Goal: Task Accomplishment & Management: Manage account settings

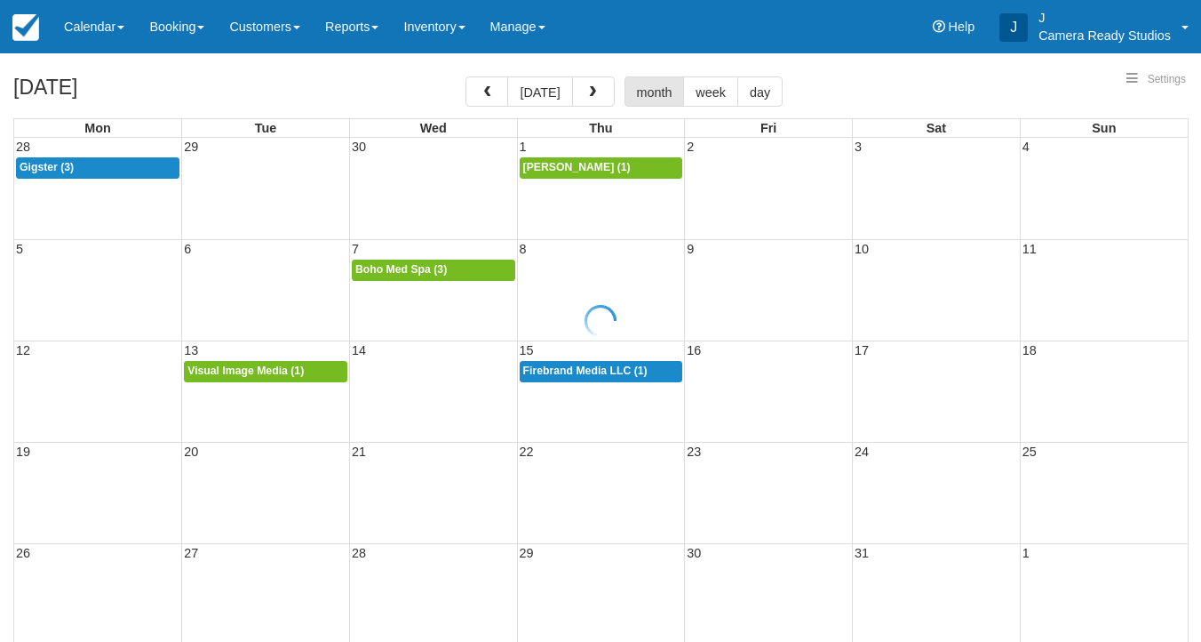
select select
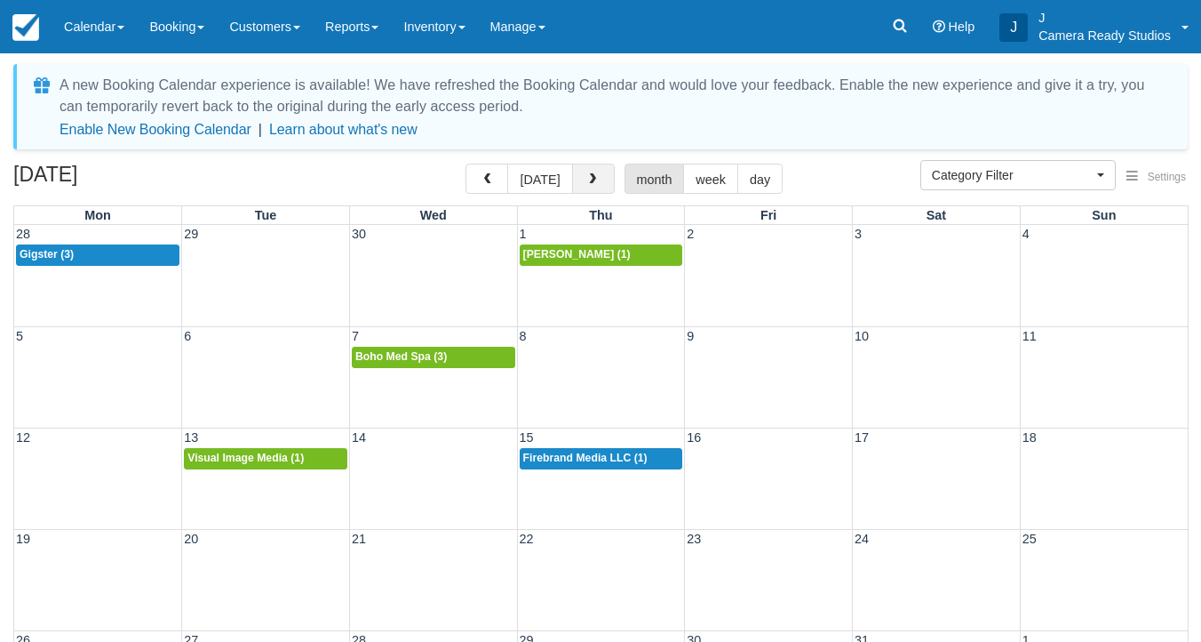
click at [594, 176] on span "button" at bounding box center [592, 179] width 12 height 12
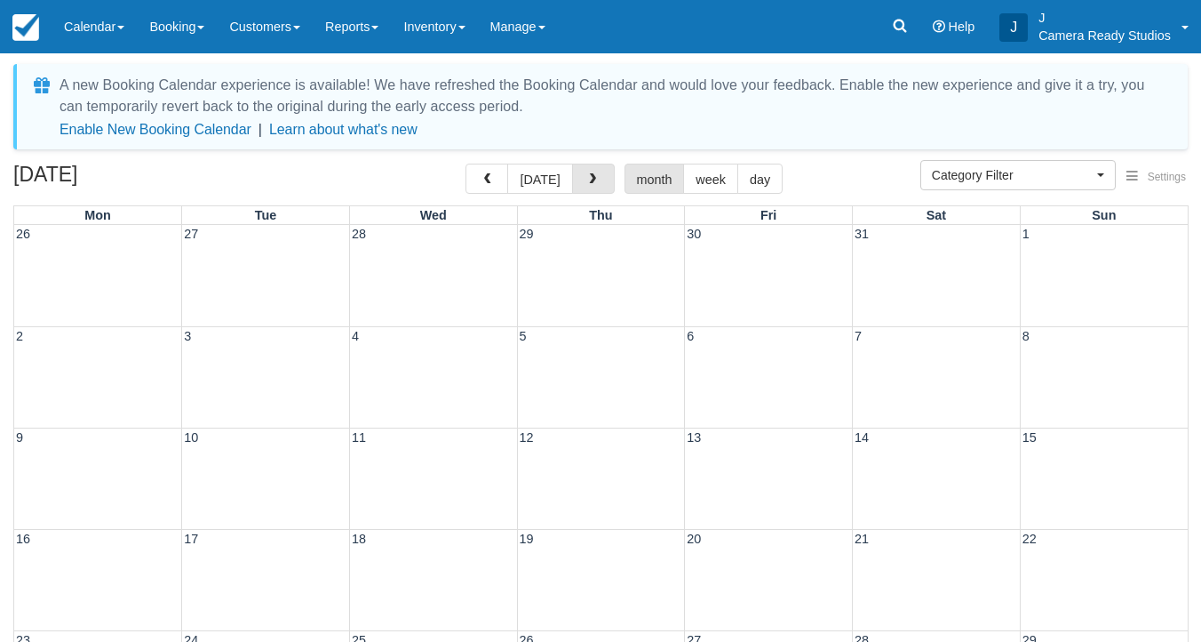
click at [594, 176] on span "button" at bounding box center [592, 179] width 12 height 12
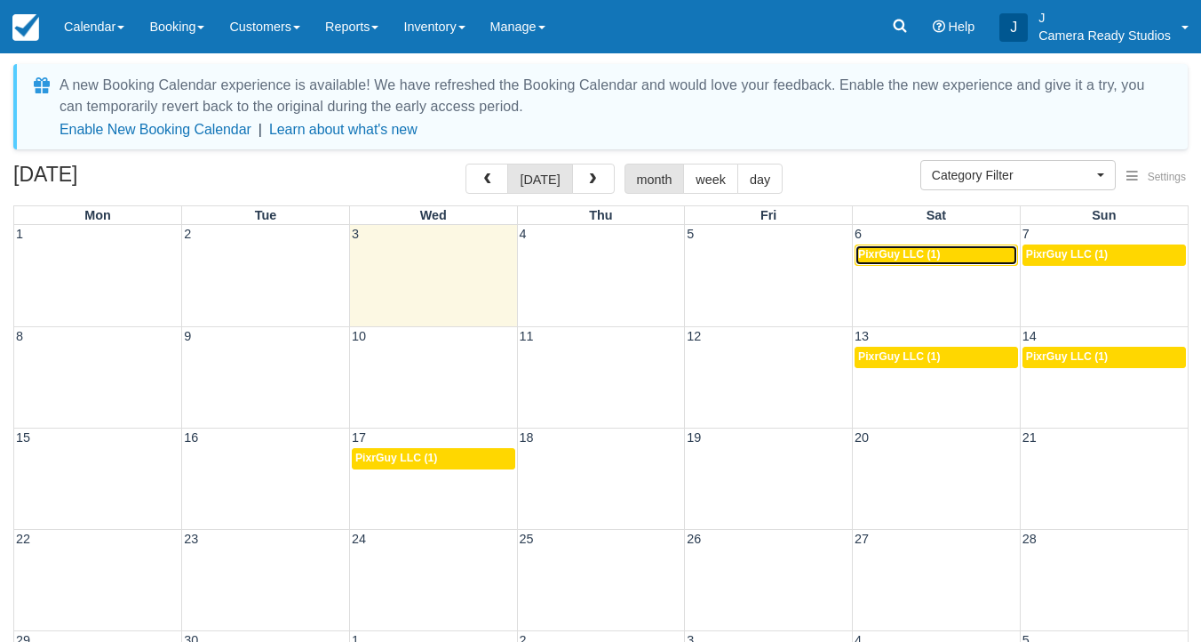
click at [898, 253] on span "PixrGuy LLC (1)" at bounding box center [899, 254] width 82 height 12
select select
click at [943, 258] on div "3p PixrGuy LLC (1)" at bounding box center [936, 255] width 156 height 14
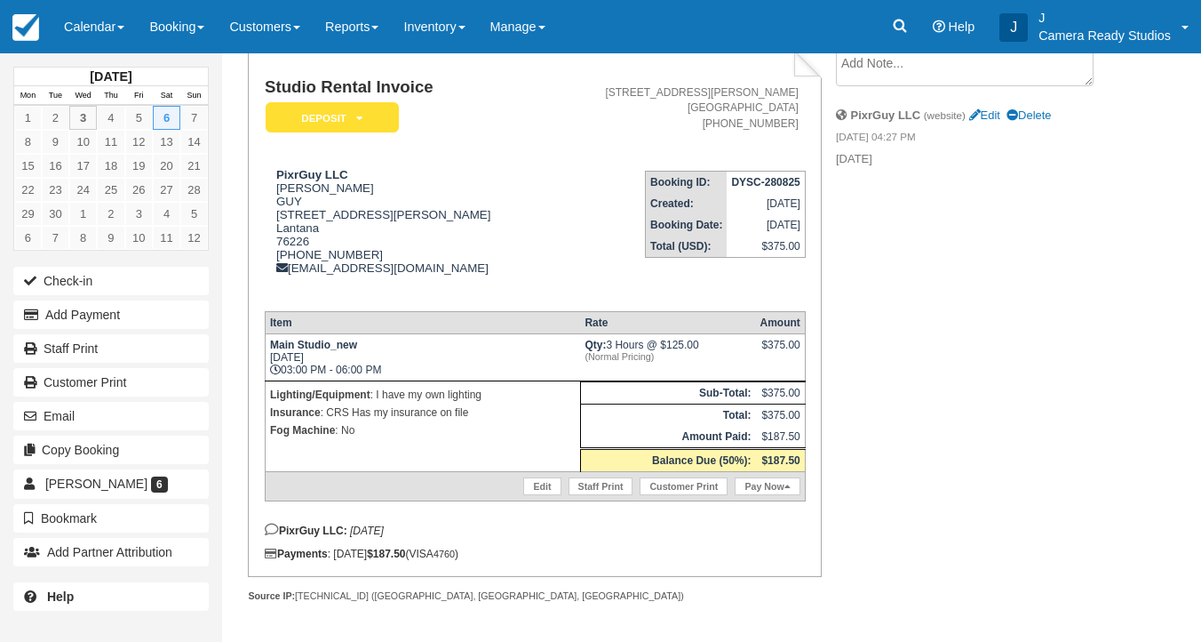
scroll to position [131, 0]
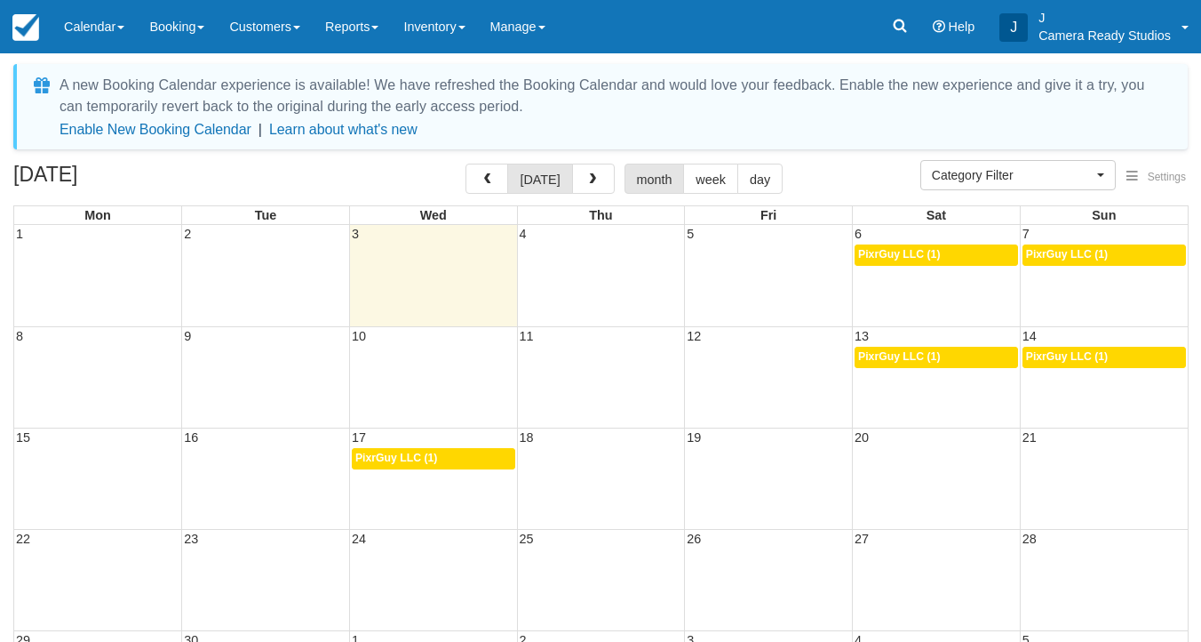
select select
click at [967, 254] on div "3p PixrGuy LLC (1)" at bounding box center [936, 255] width 156 height 14
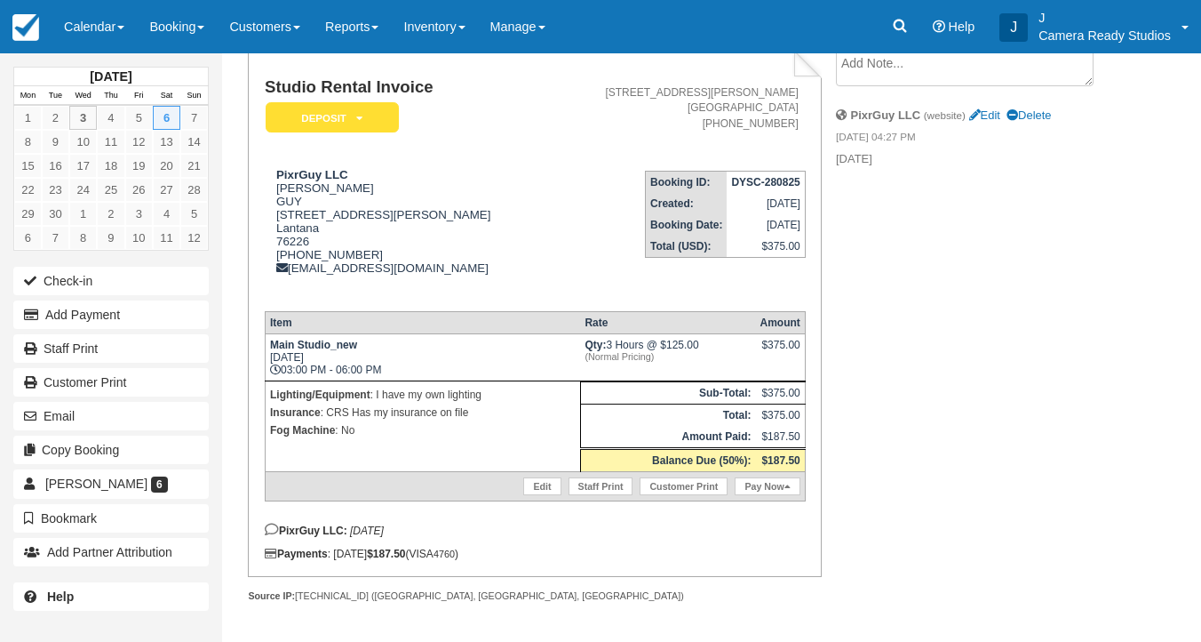
scroll to position [103, 0]
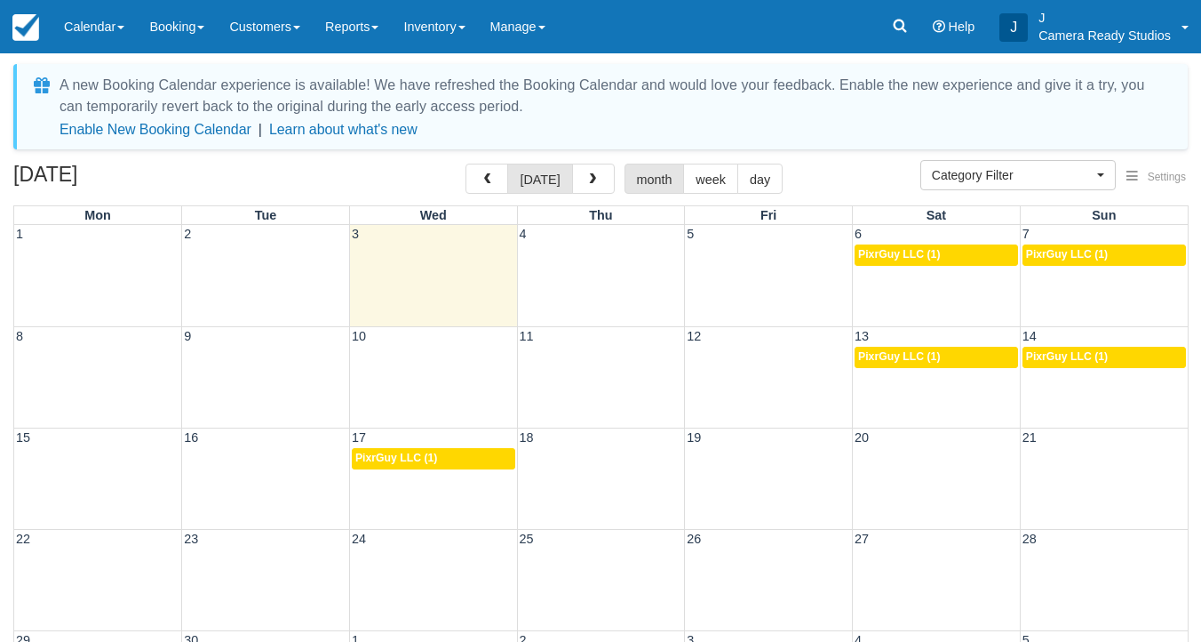
select select
click at [1094, 249] on span "PixrGuy LLC (1)" at bounding box center [1067, 254] width 82 height 12
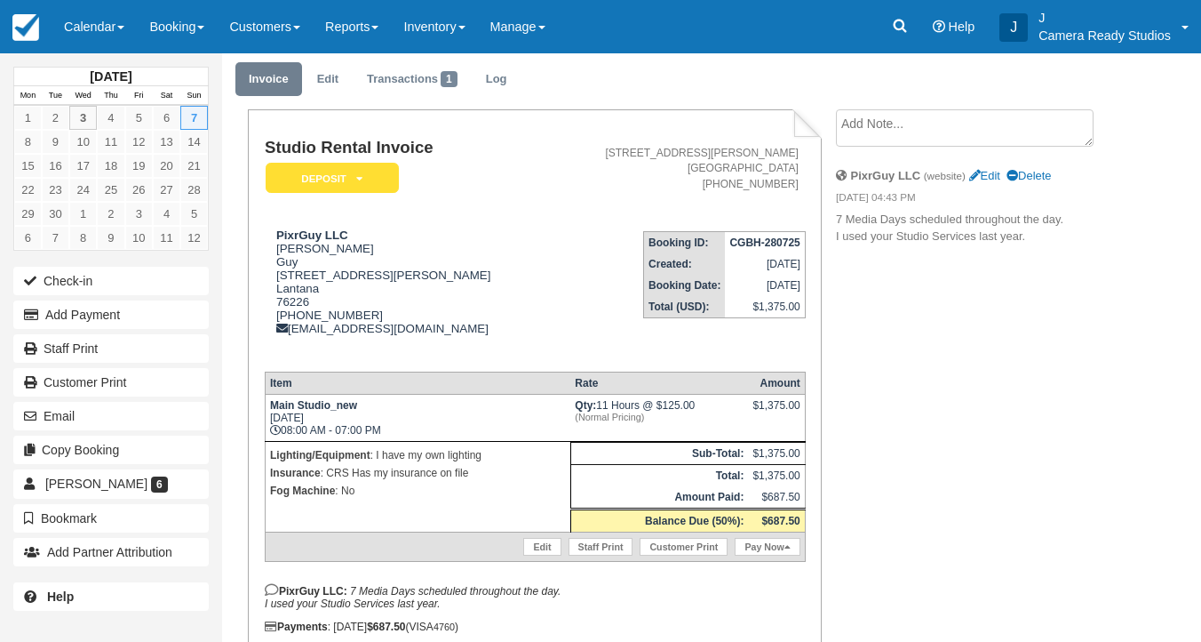
scroll to position [52, 0]
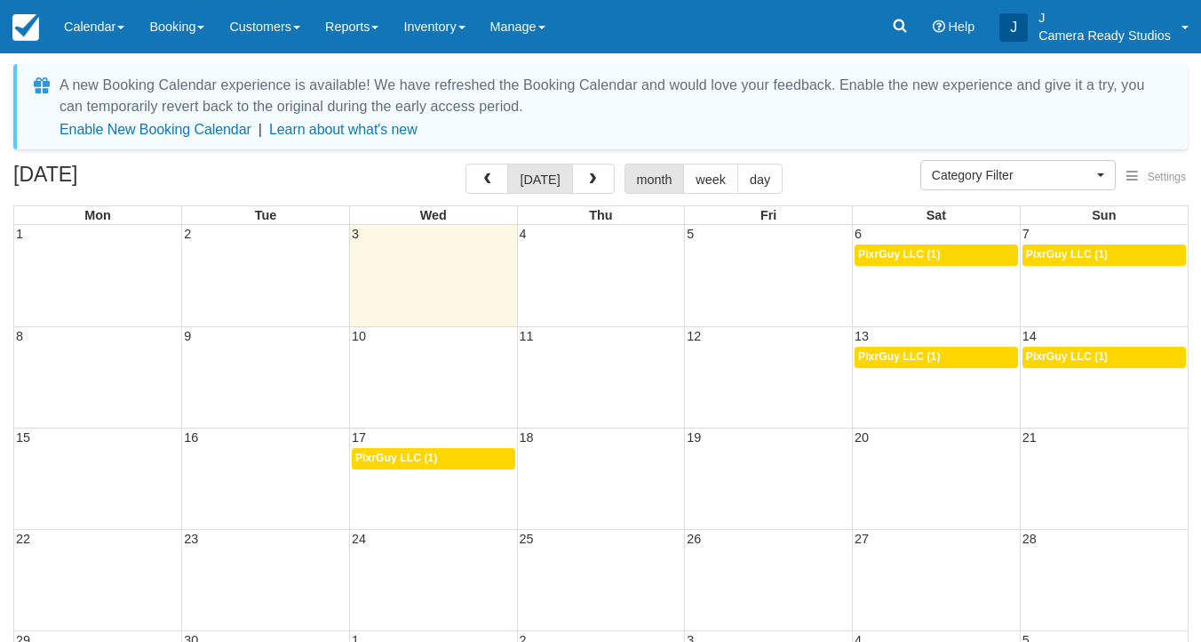
select select
click at [1077, 258] on span "PixrGuy LLC (1)" at bounding box center [1067, 254] width 82 height 12
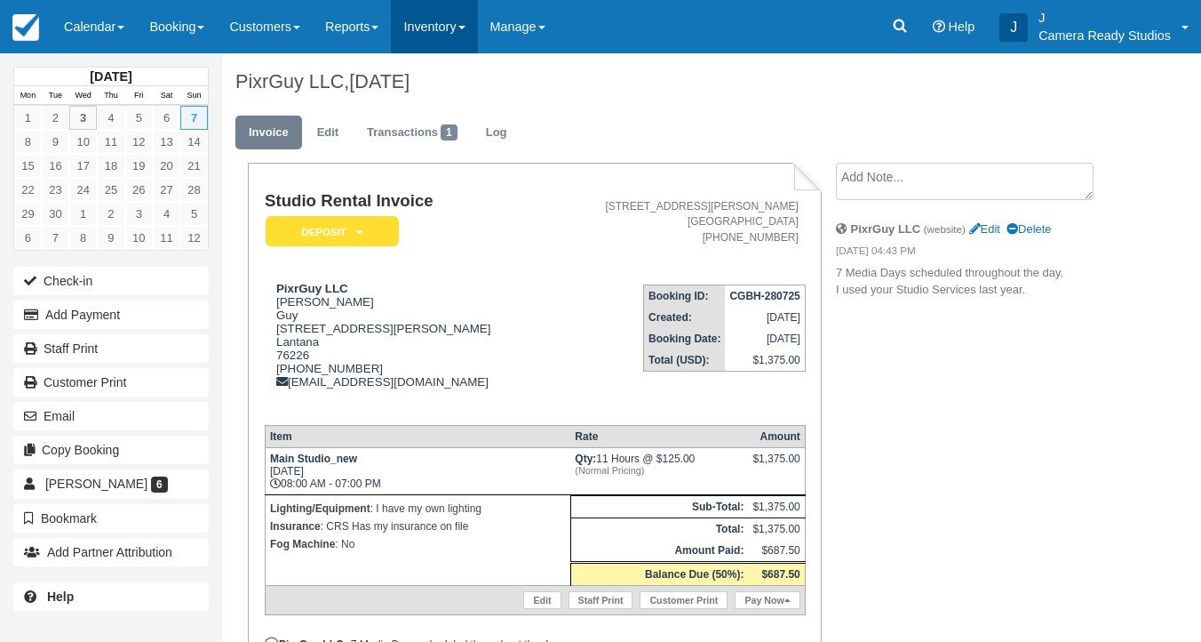
click at [434, 38] on link "Inventory" at bounding box center [434, 26] width 86 height 53
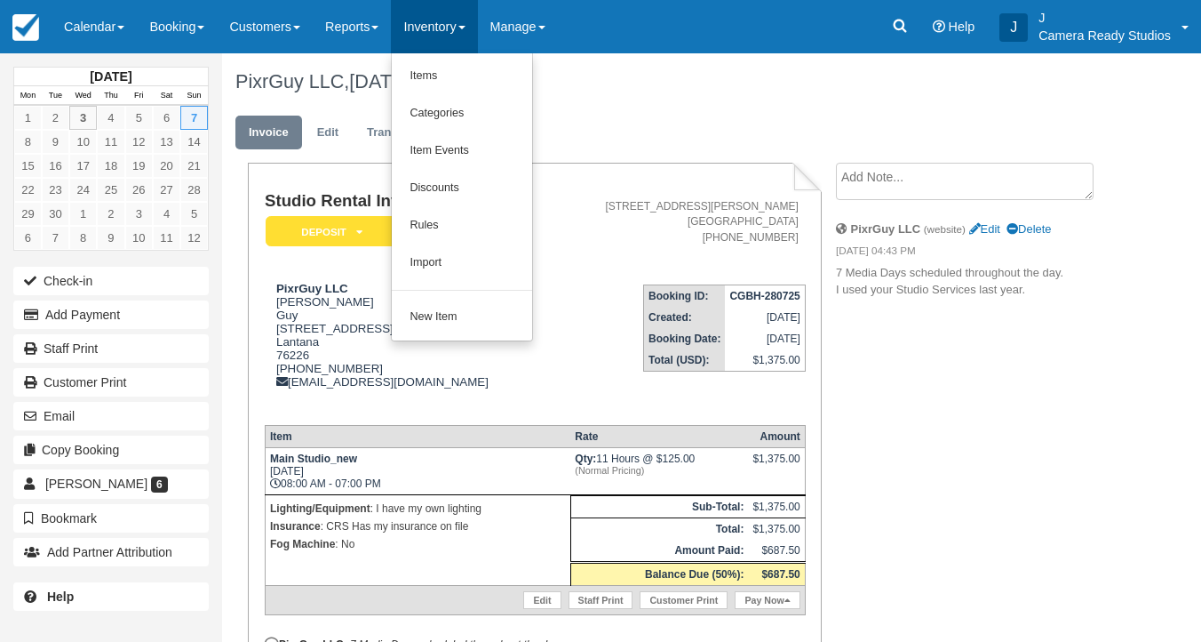
click at [672, 46] on div "Menu Calendar Customer Inventory Month Week Day Booking Daily Manifest Daily Li…" at bounding box center [600, 26] width 1201 height 53
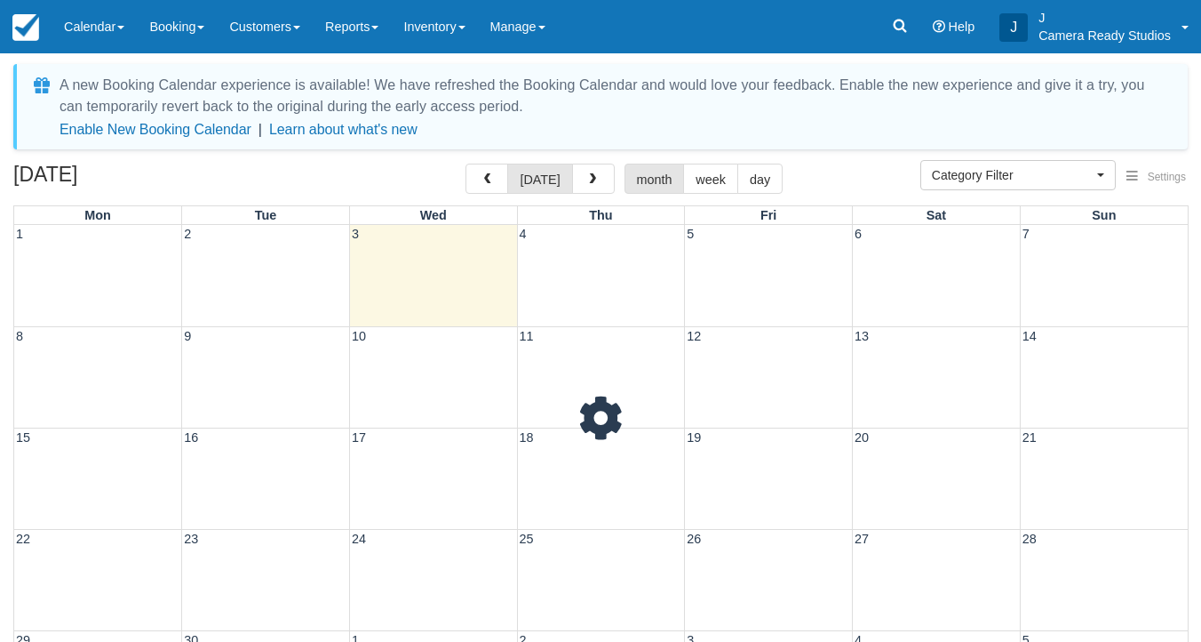
select select
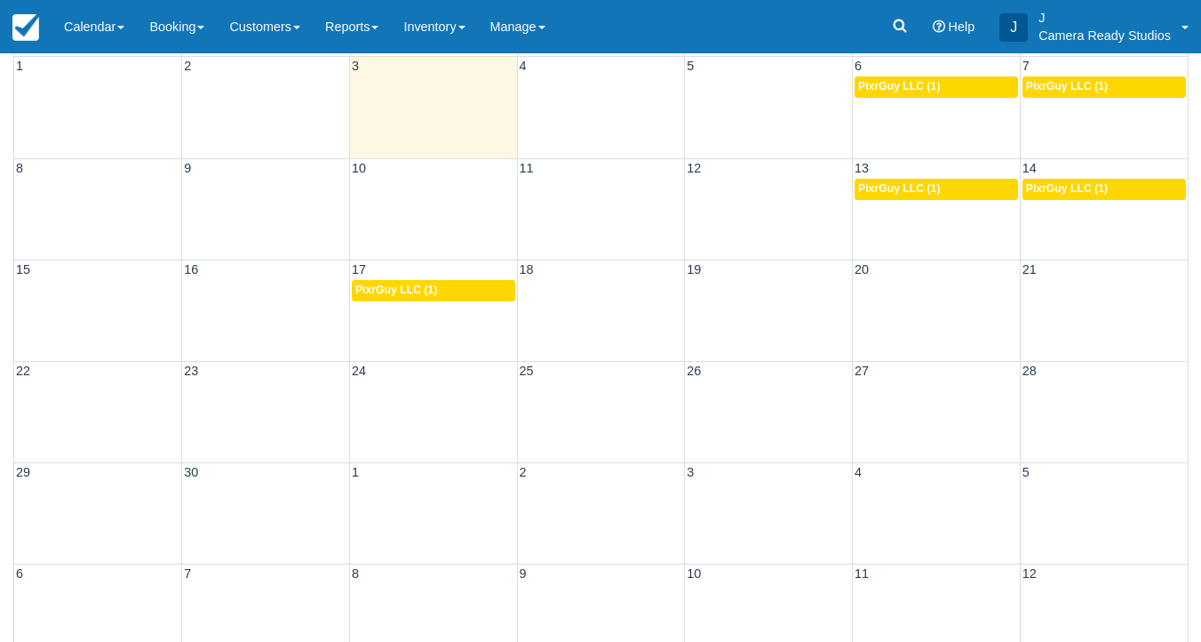
scroll to position [178, 0]
